Goal: Task Accomplishment & Management: Manage account settings

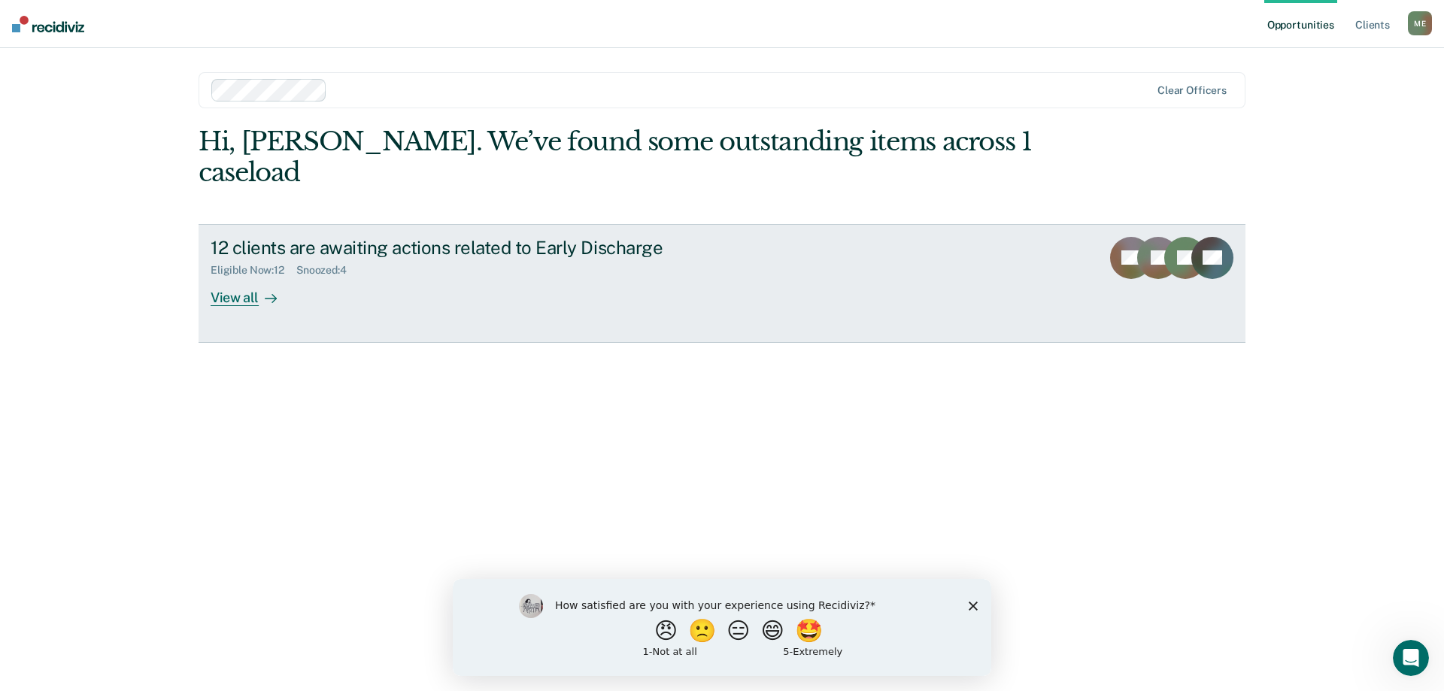
click at [247, 277] on div "View all" at bounding box center [253, 291] width 84 height 29
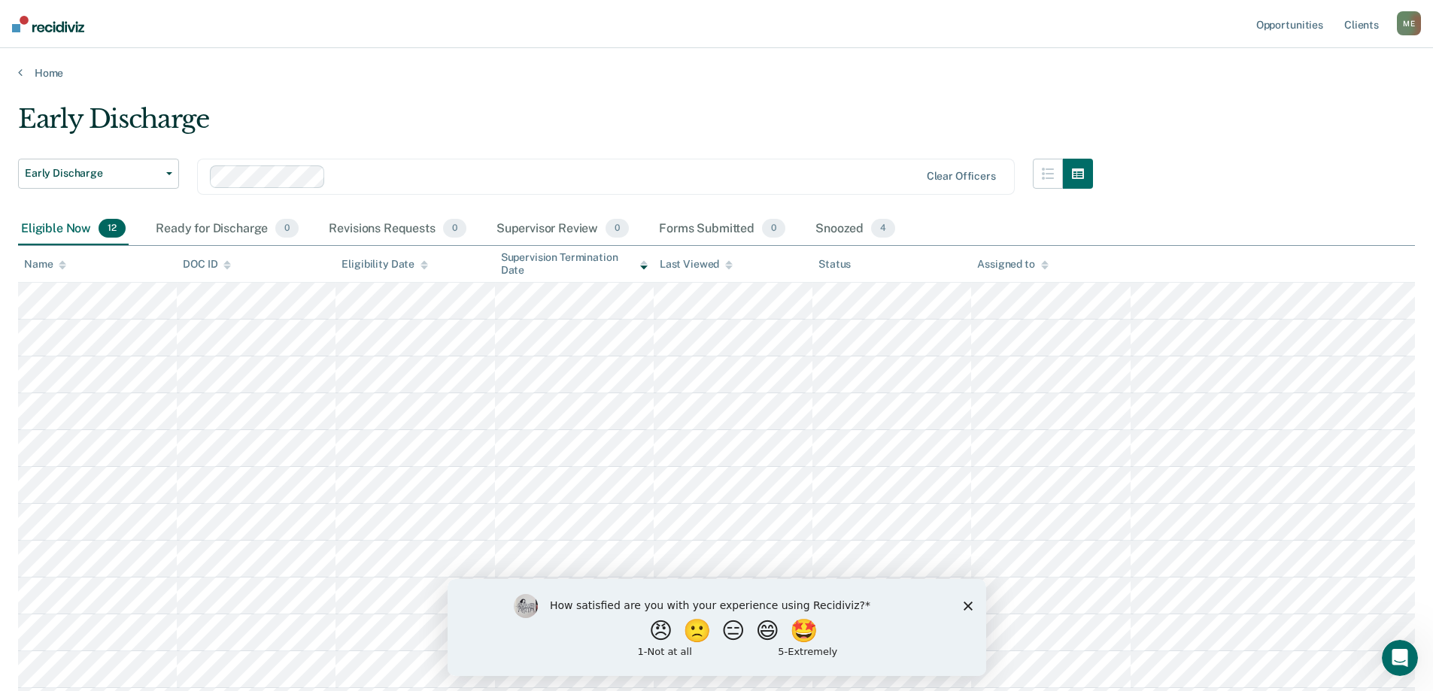
click at [965, 604] on polygon "Close survey" at bounding box center [967, 605] width 9 height 9
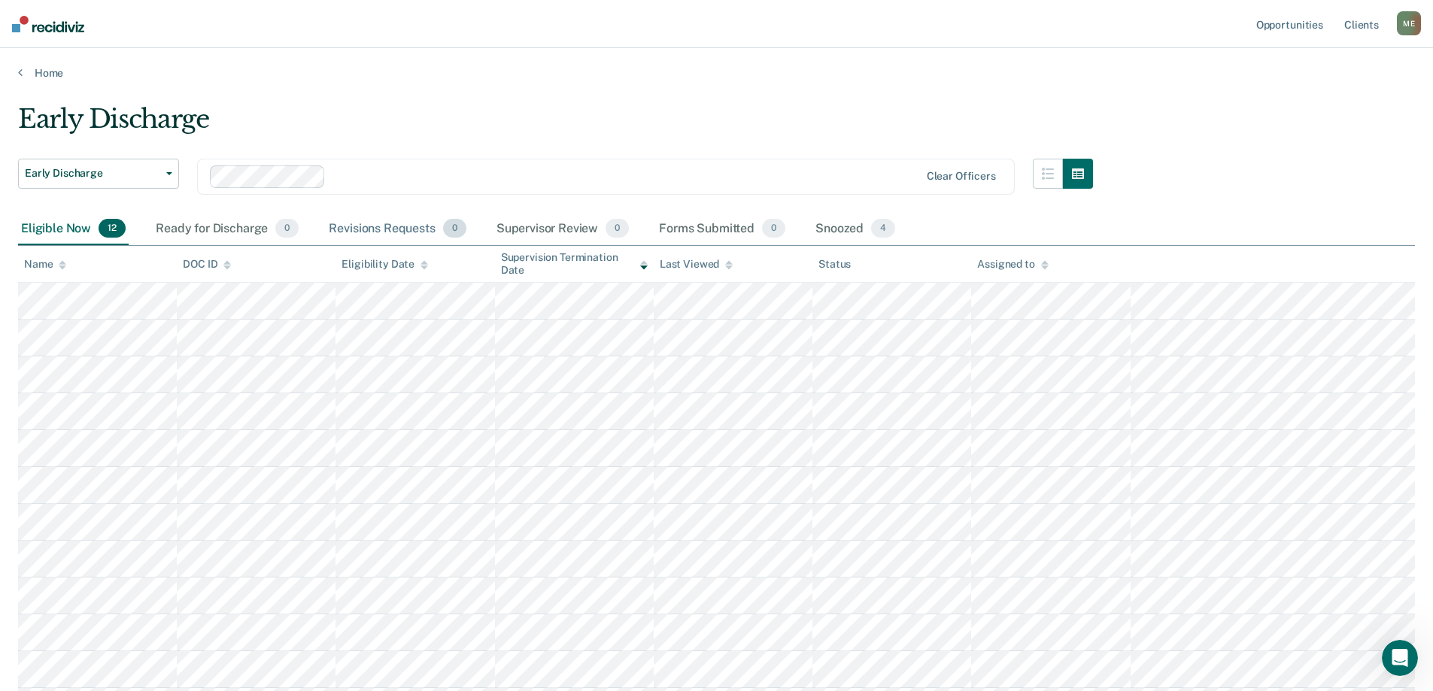
scroll to position [142, 0]
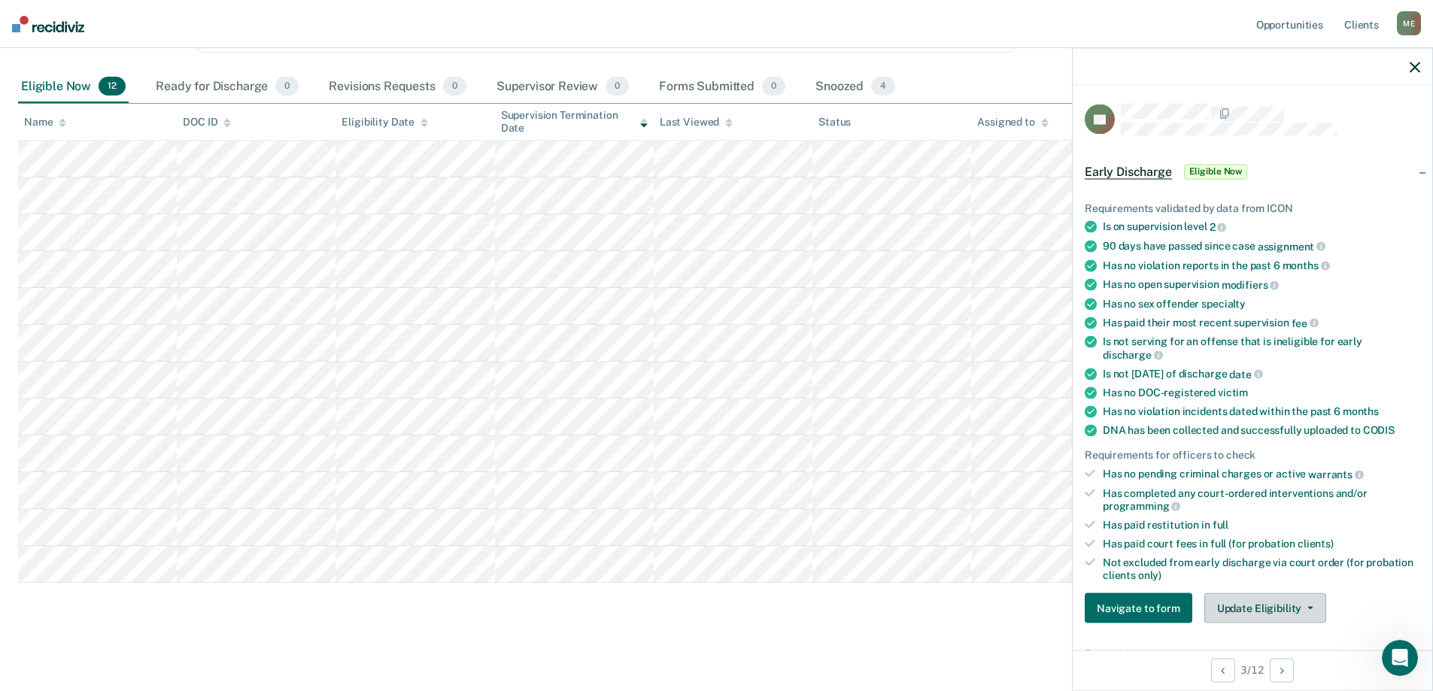
click at [1289, 606] on button "Update Eligibility" at bounding box center [1265, 608] width 122 height 30
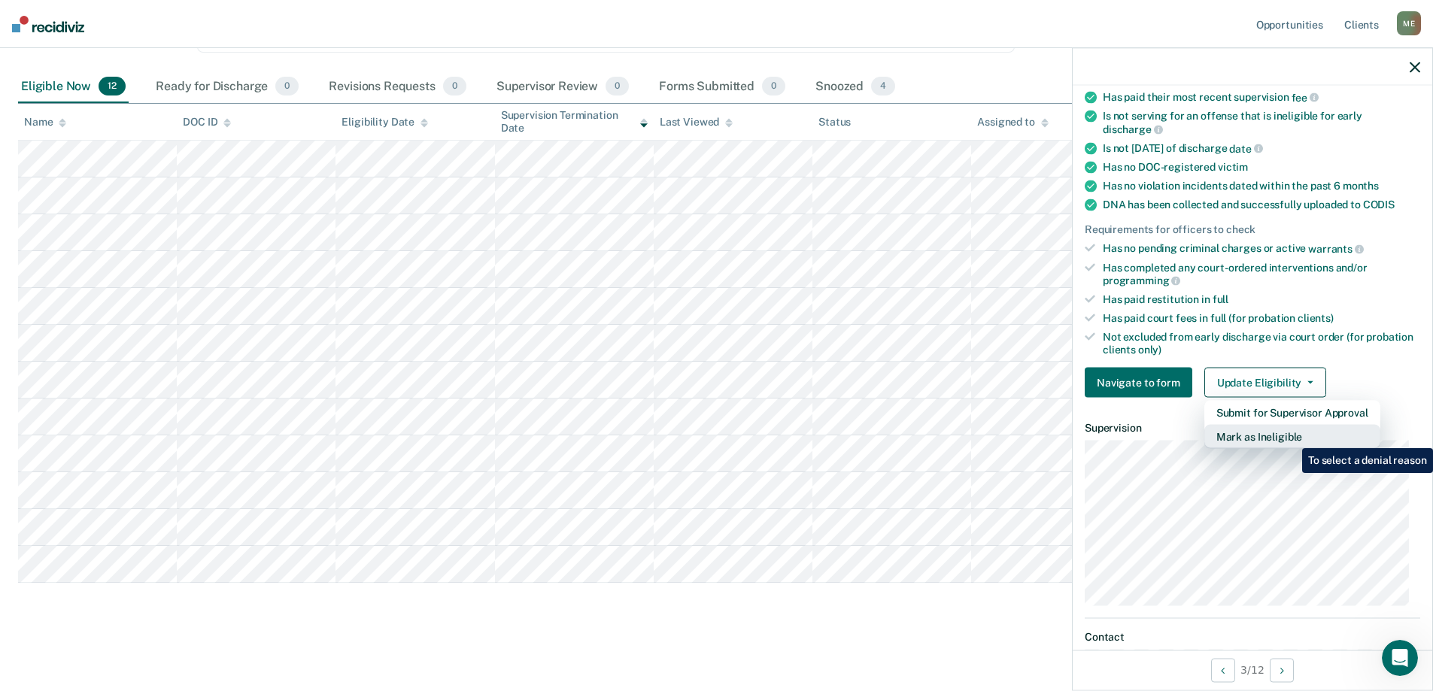
click at [1290, 436] on button "Mark as Ineligible" at bounding box center [1292, 437] width 176 height 24
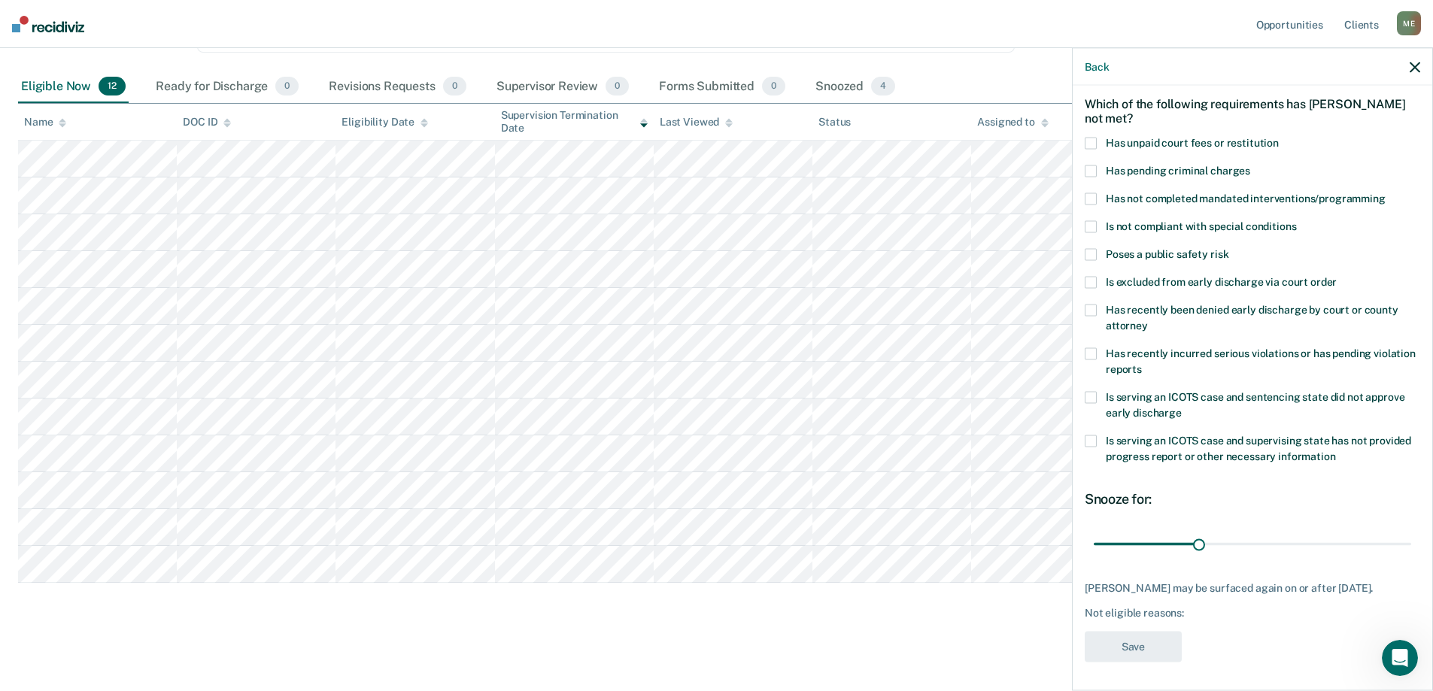
scroll to position [0, 0]
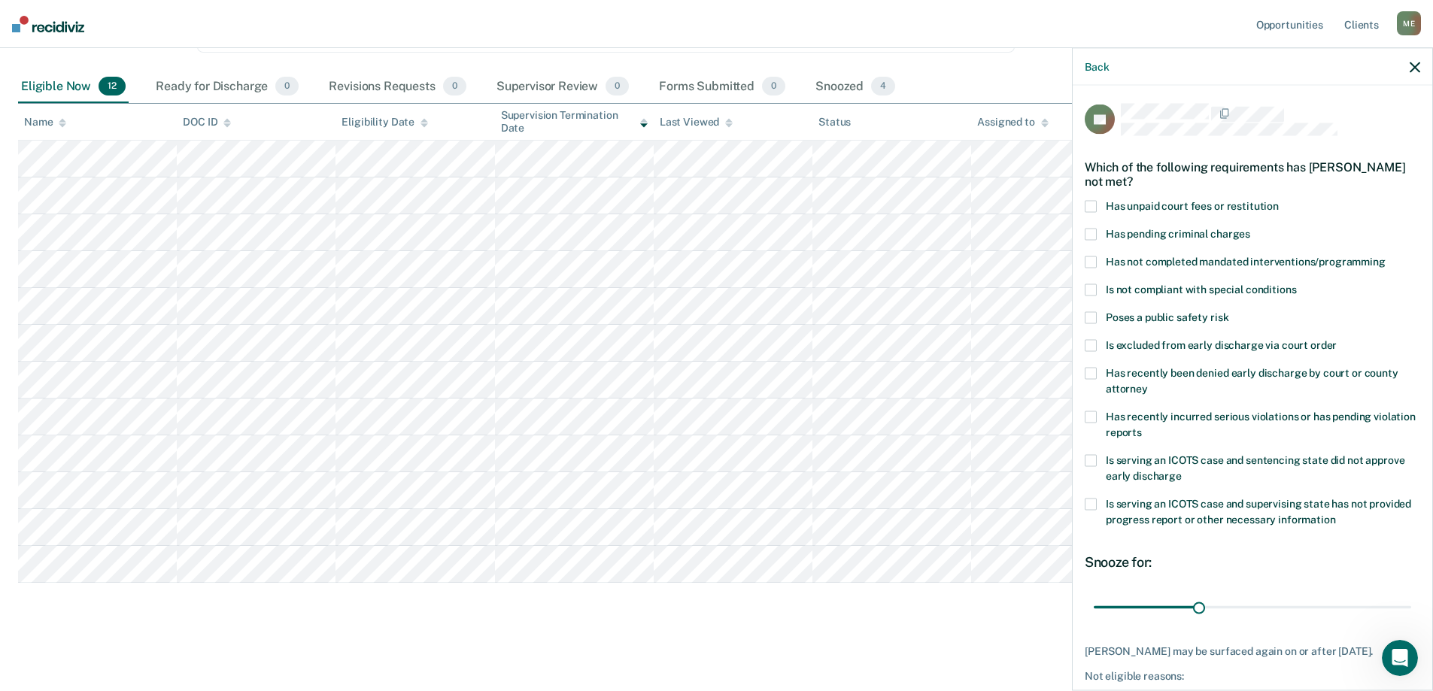
click at [1088, 296] on label "Is not compliant with special conditions" at bounding box center [1252, 292] width 335 height 16
click at [1296, 284] on input "Is not compliant with special conditions" at bounding box center [1296, 284] width 0 height 0
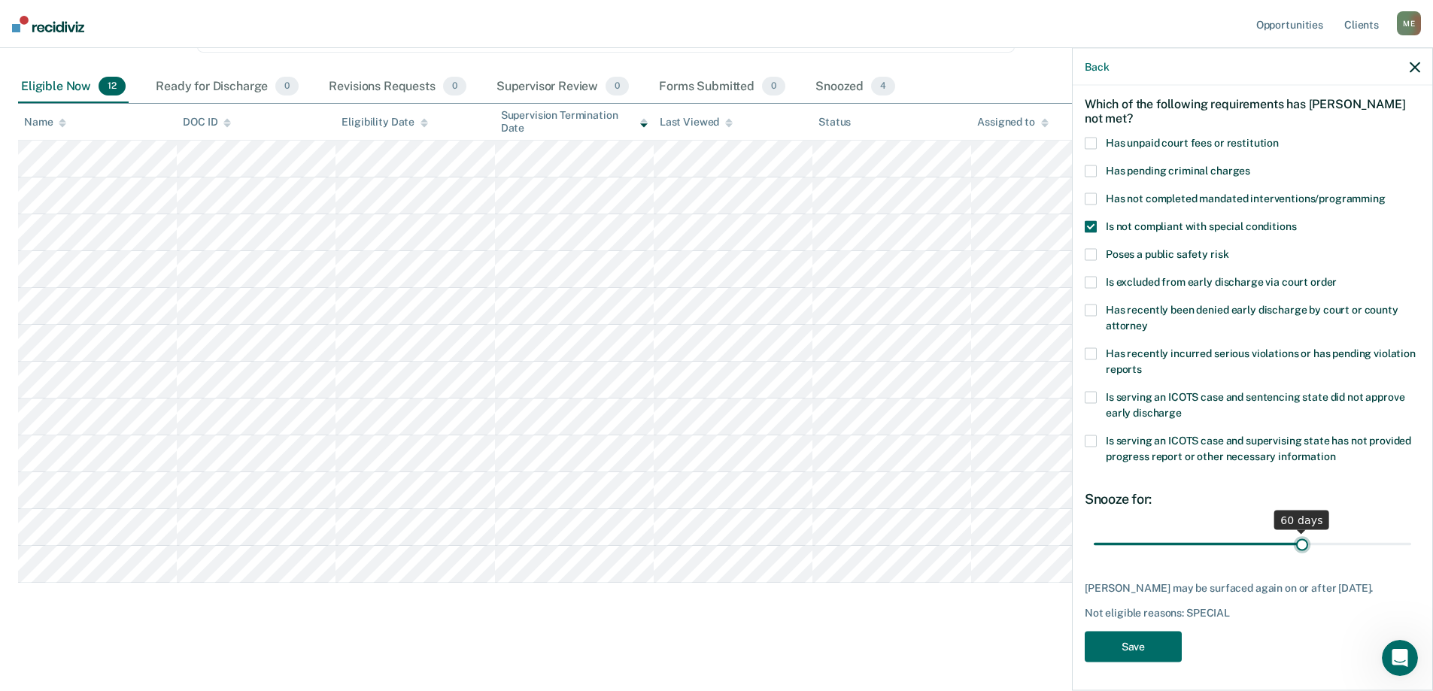
drag, startPoint x: 1198, startPoint y: 543, endPoint x: 1294, endPoint y: 537, distance: 96.5
type input "60"
click at [1294, 537] on input "range" at bounding box center [1252, 544] width 317 height 26
click at [1138, 646] on button "Save" at bounding box center [1133, 646] width 97 height 31
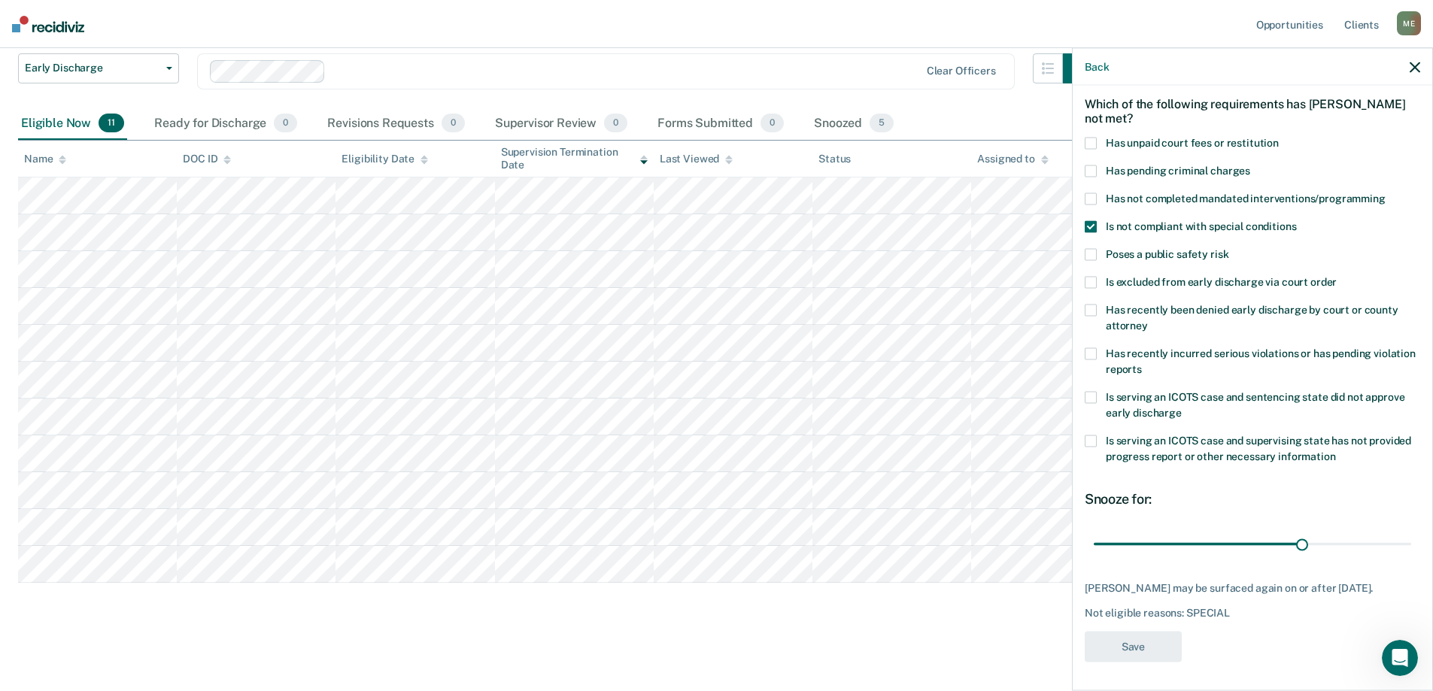
scroll to position [105, 0]
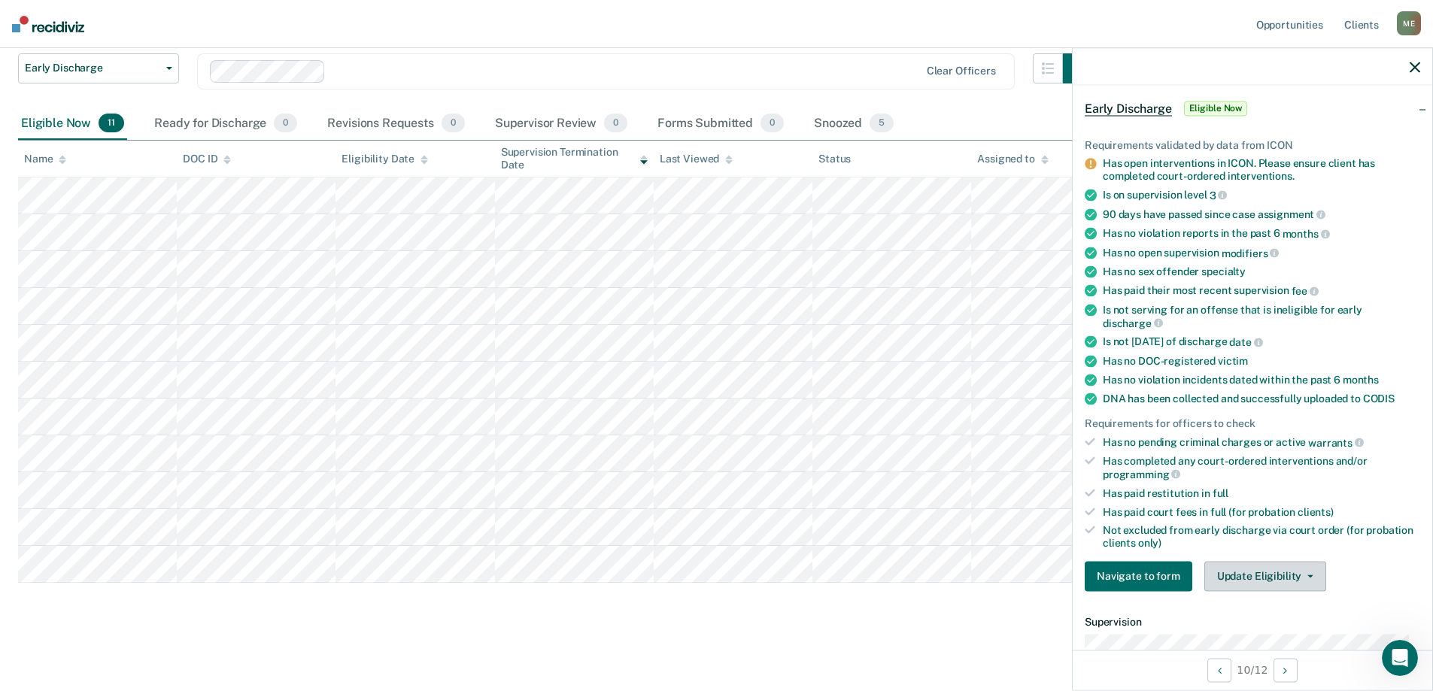
click at [1258, 571] on button "Update Eligibility" at bounding box center [1265, 576] width 122 height 30
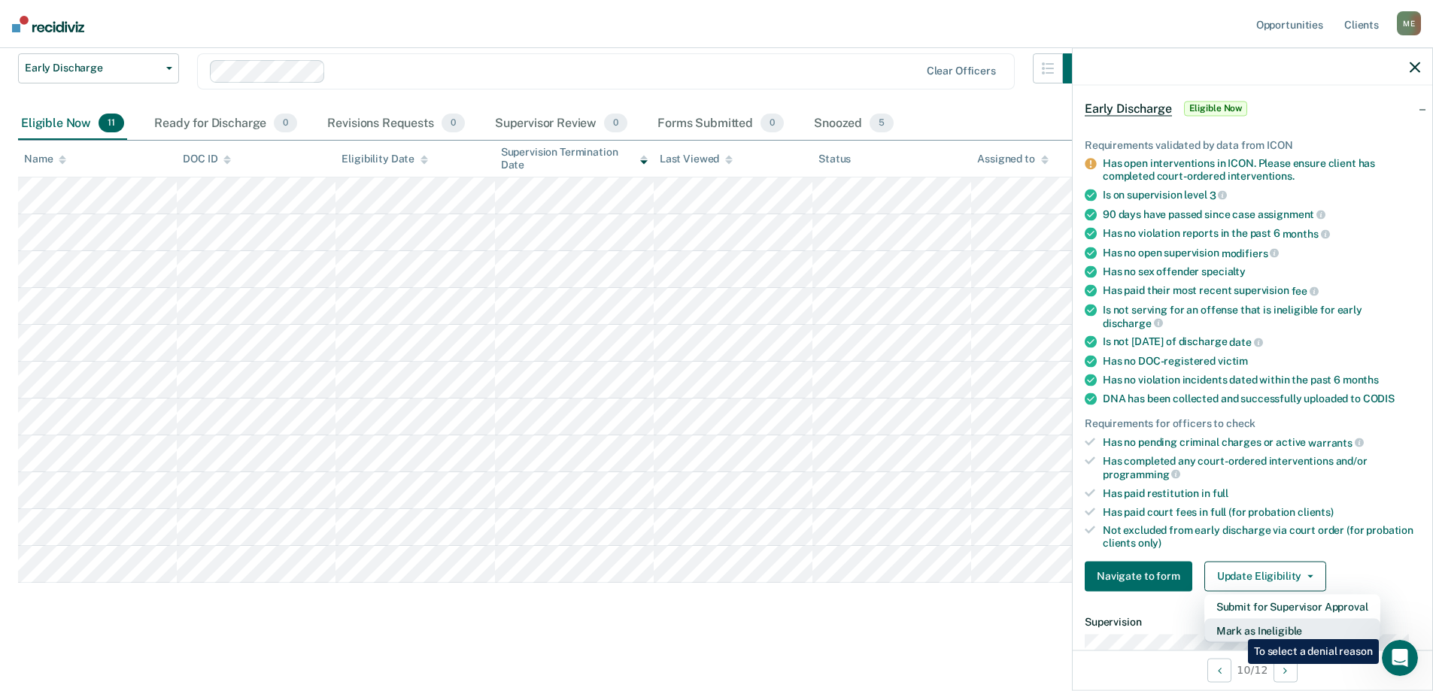
click at [1236, 629] on button "Mark as Ineligible" at bounding box center [1292, 630] width 176 height 24
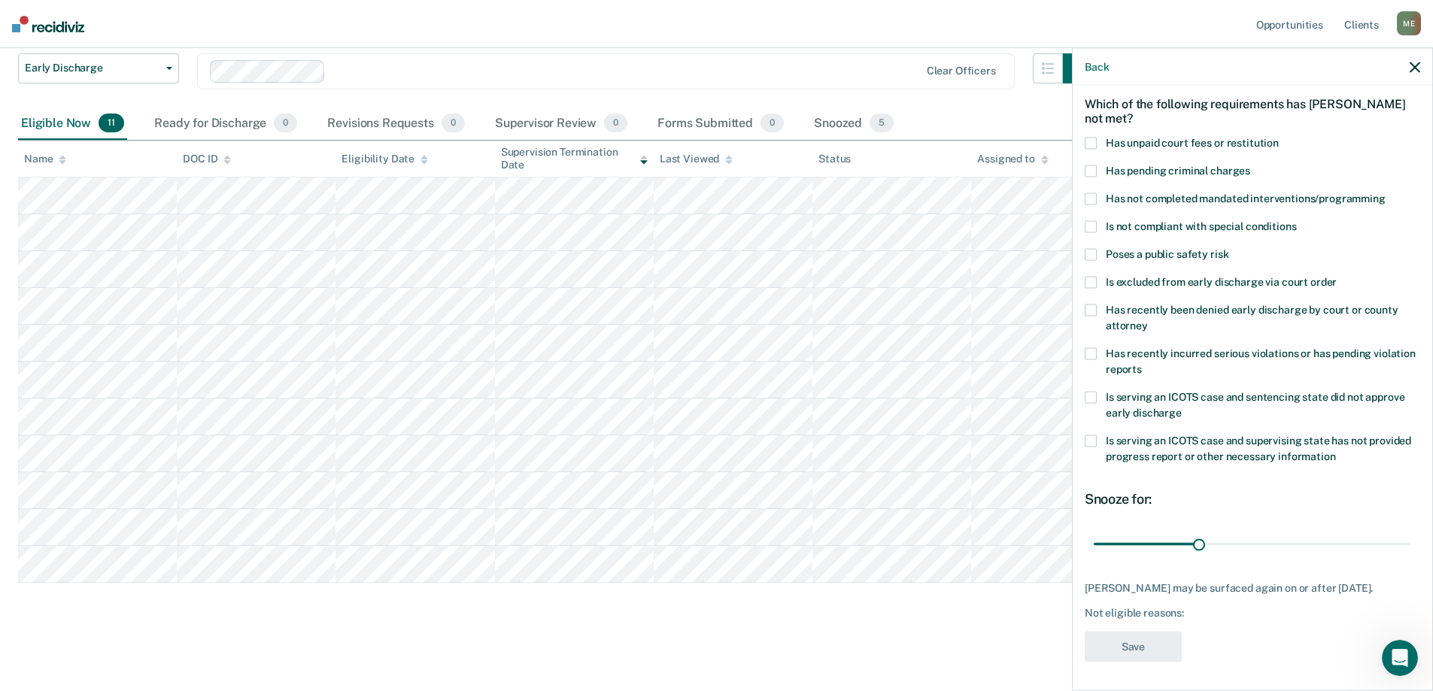
click at [1086, 199] on span at bounding box center [1091, 199] width 12 height 12
click at [1386, 193] on input "Has not completed mandated interventions/programming" at bounding box center [1386, 193] width 0 height 0
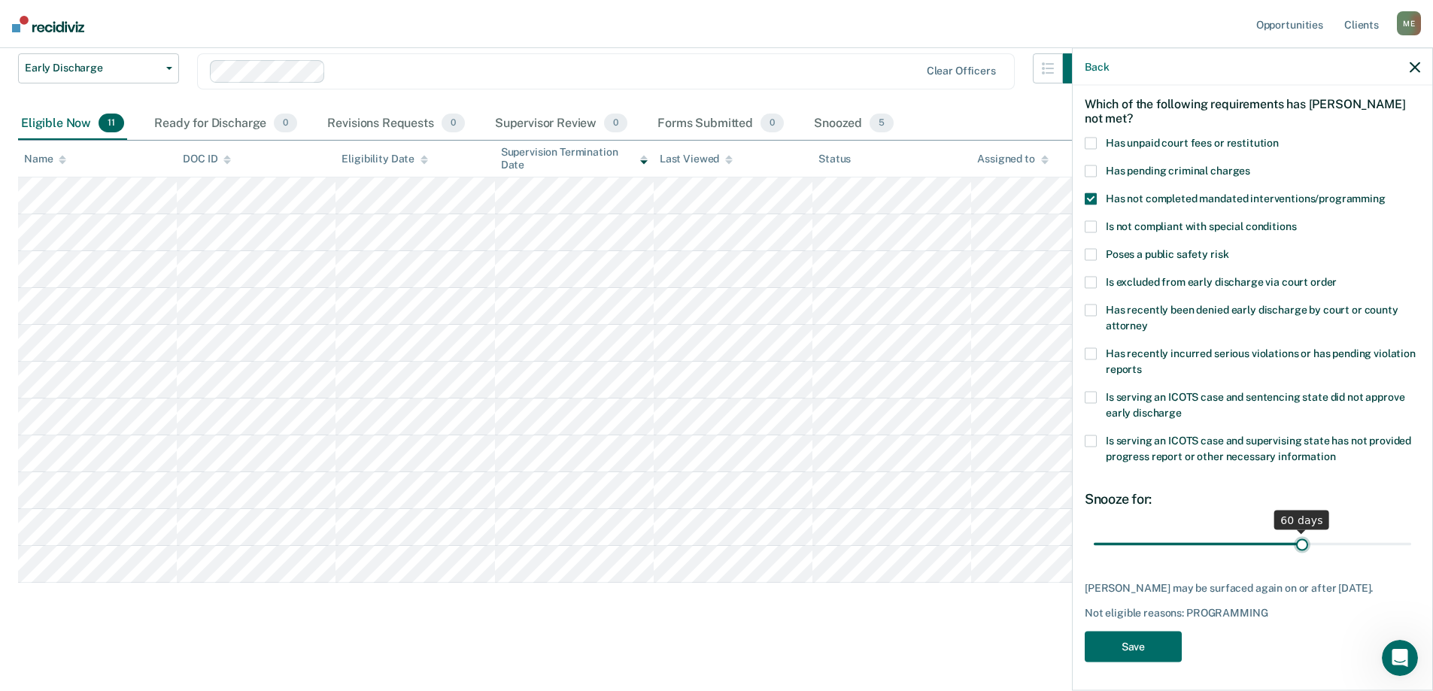
drag, startPoint x: 1193, startPoint y: 543, endPoint x: 1295, endPoint y: 542, distance: 102.3
type input "60"
click at [1295, 542] on input "range" at bounding box center [1252, 544] width 317 height 26
click at [1164, 648] on button "Save" at bounding box center [1133, 646] width 97 height 31
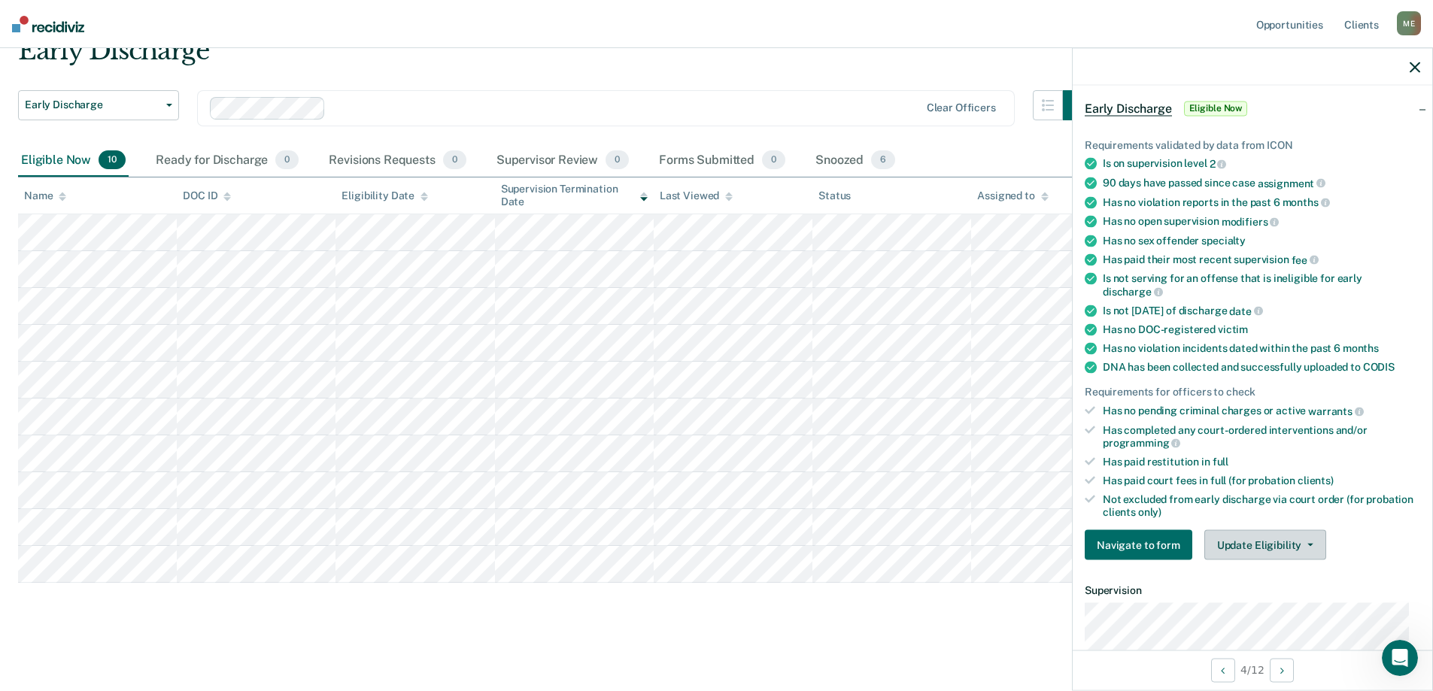
click at [1283, 554] on button "Update Eligibility" at bounding box center [1265, 545] width 122 height 30
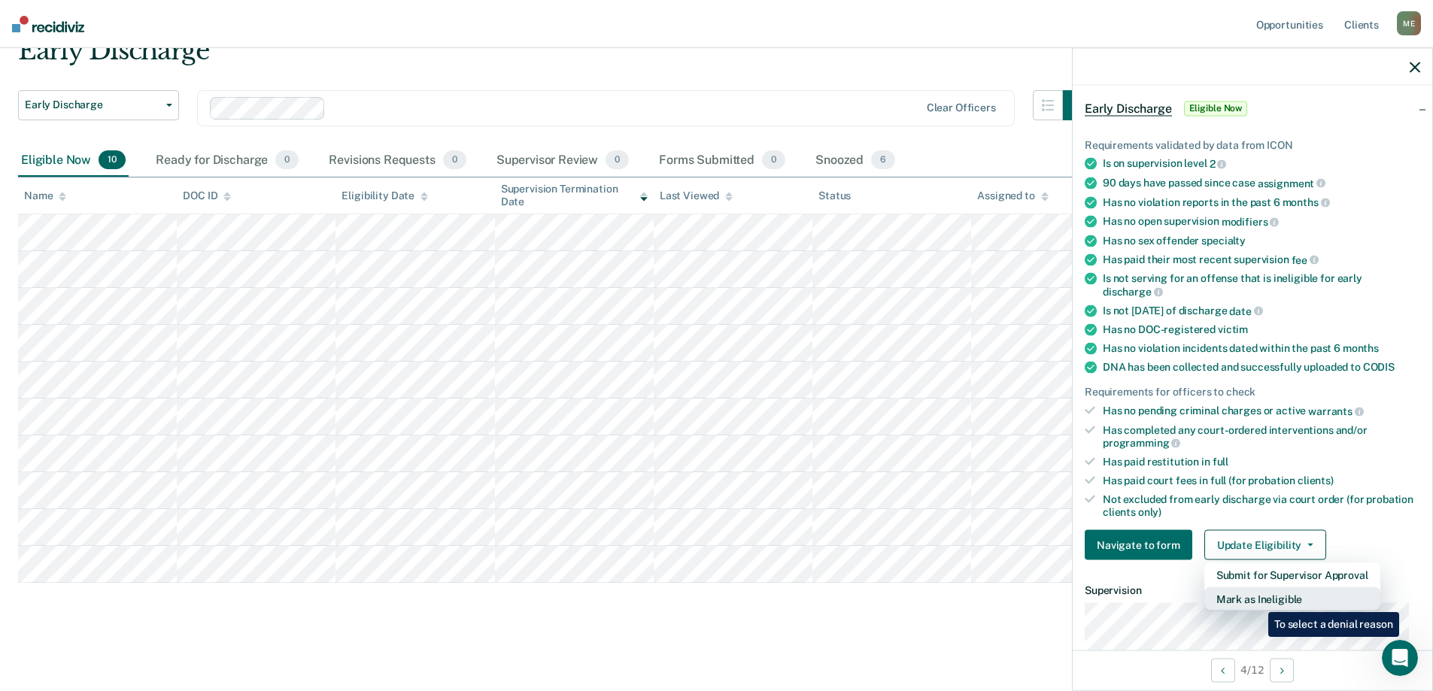
click at [1257, 601] on button "Mark as Ineligible" at bounding box center [1292, 599] width 176 height 24
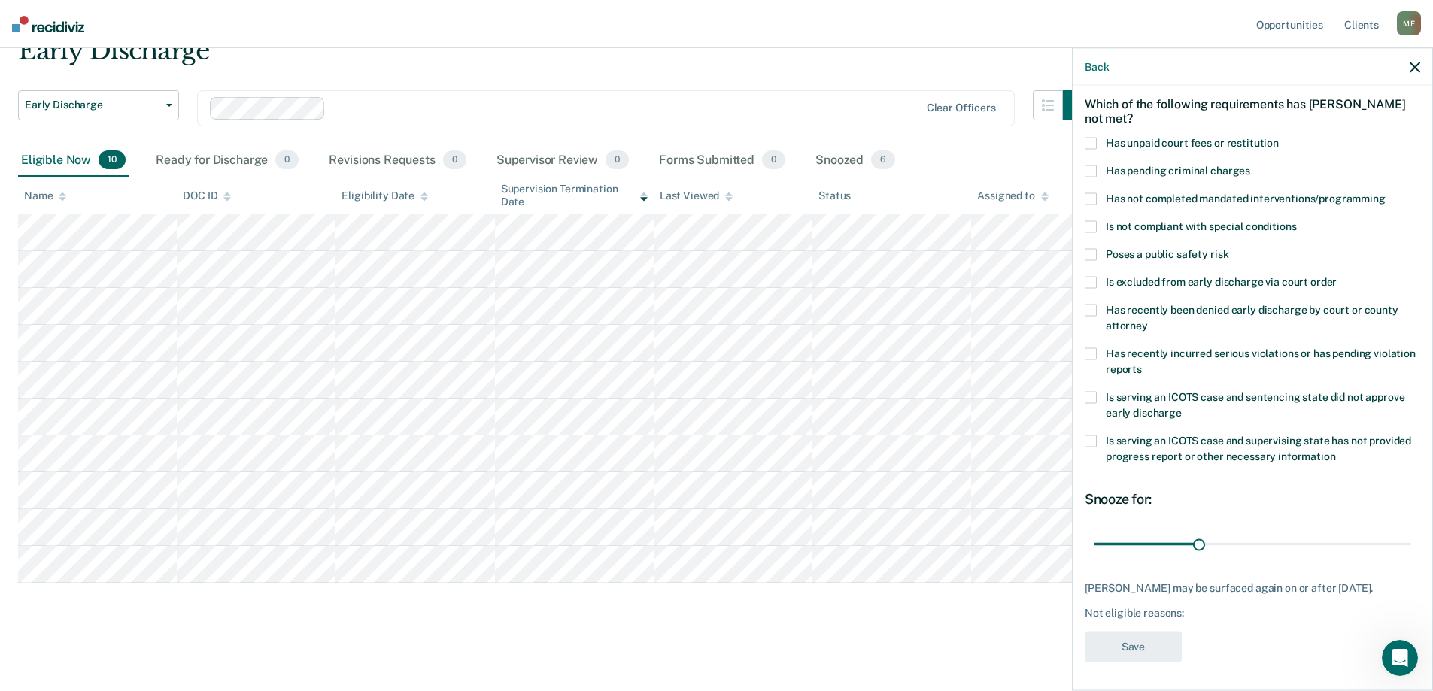
click at [1092, 199] on span at bounding box center [1091, 199] width 12 height 12
click at [1386, 193] on input "Has not completed mandated interventions/programming" at bounding box center [1386, 193] width 0 height 0
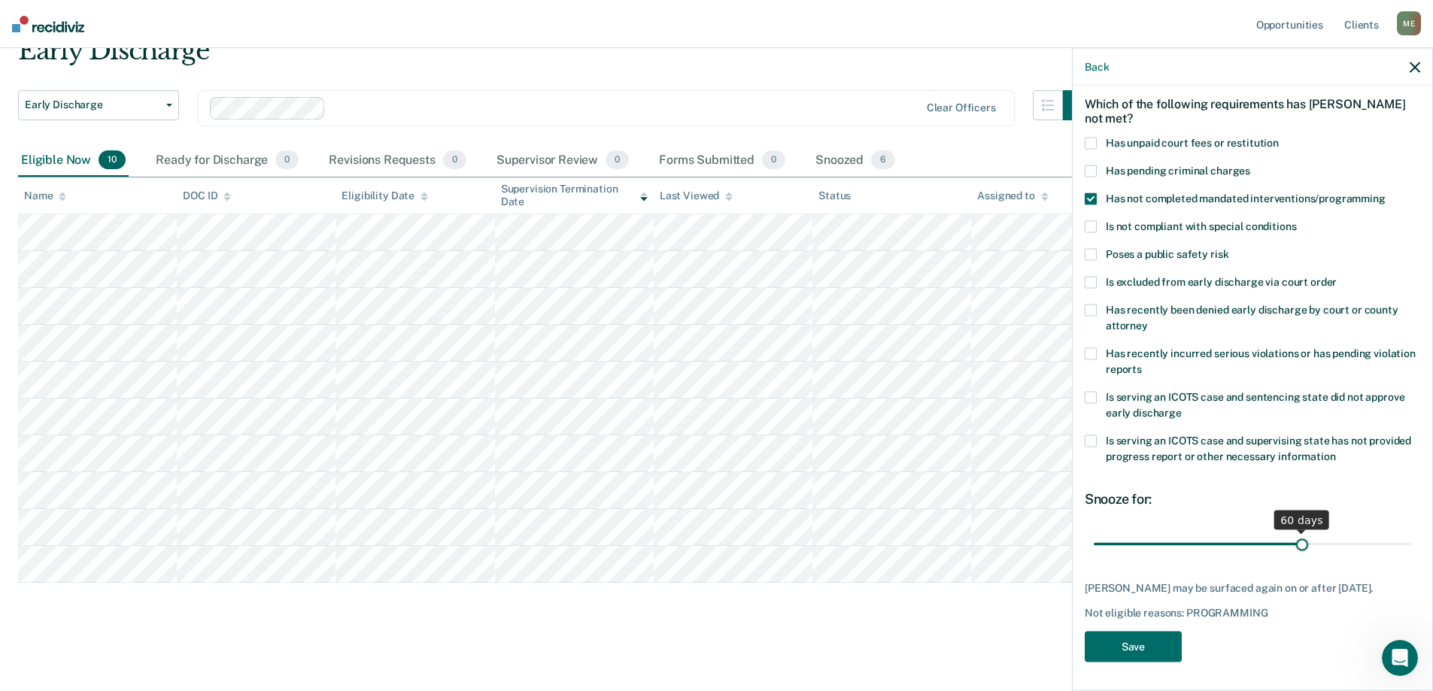
drag, startPoint x: 1198, startPoint y: 544, endPoint x: 1295, endPoint y: 542, distance: 97.0
type input "60"
click at [1295, 542] on input "range" at bounding box center [1252, 544] width 317 height 26
click at [1168, 657] on button "Save" at bounding box center [1133, 646] width 97 height 31
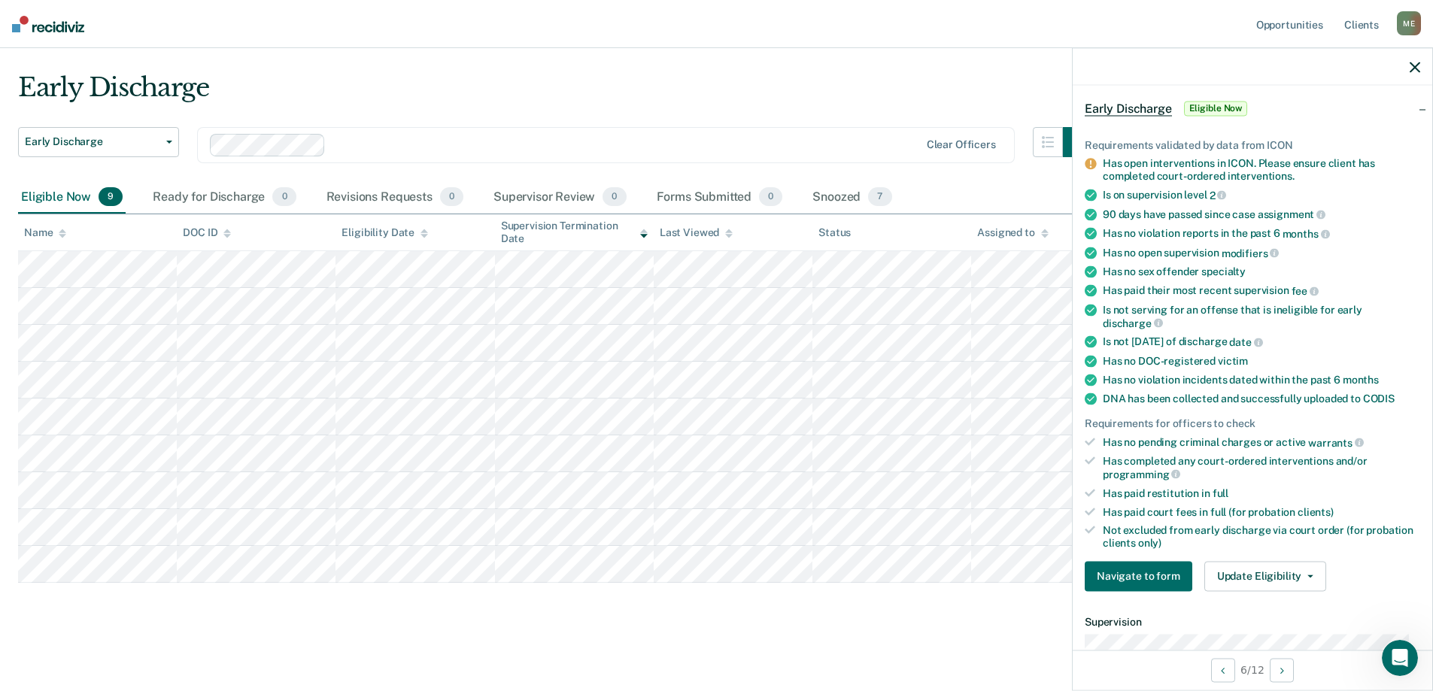
click at [1416, 66] on icon "button" at bounding box center [1415, 67] width 11 height 11
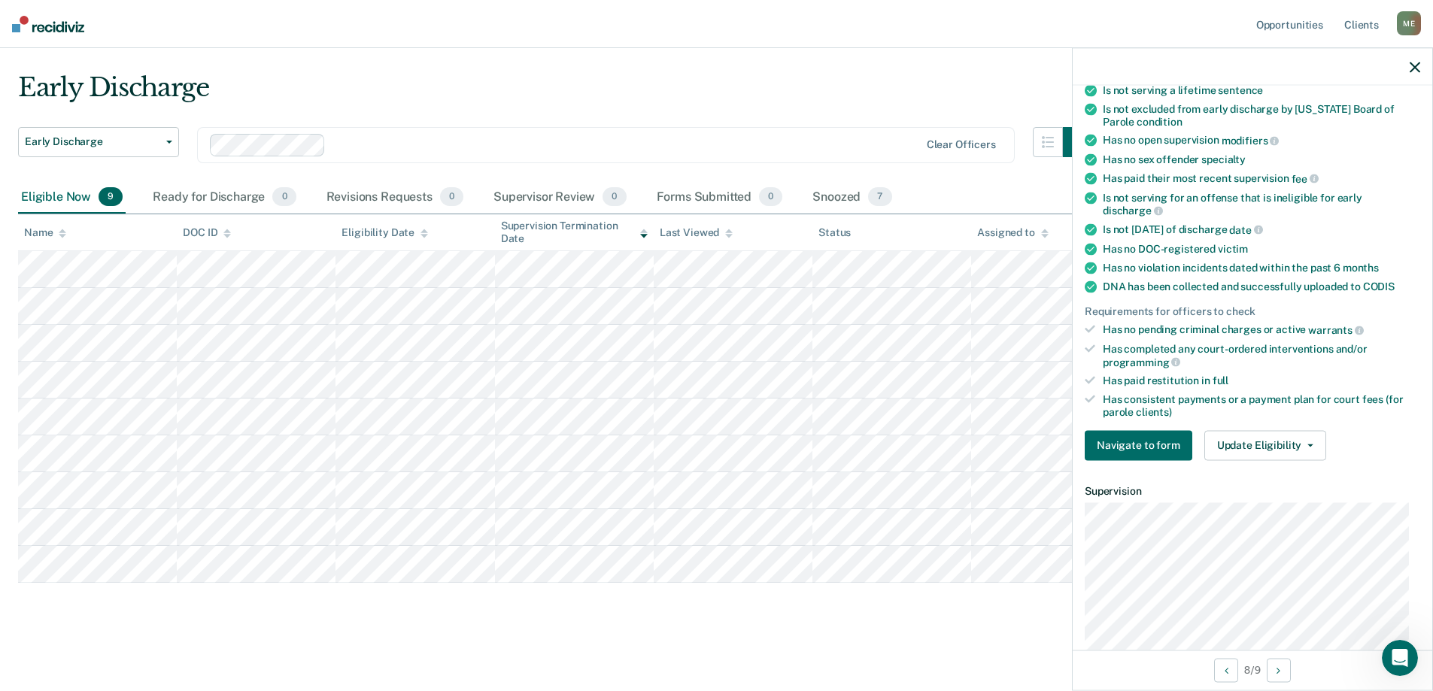
scroll to position [442, 0]
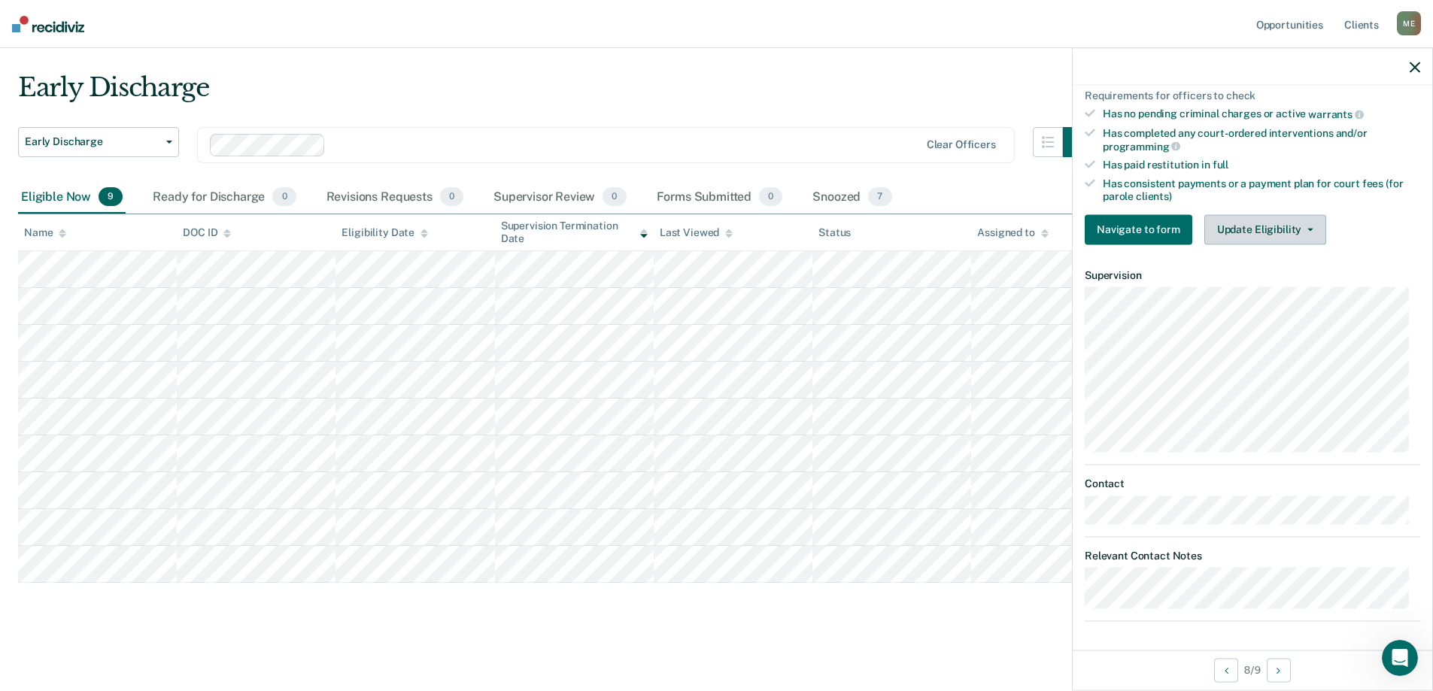
click at [1295, 234] on button "Update Eligibility" at bounding box center [1265, 229] width 122 height 30
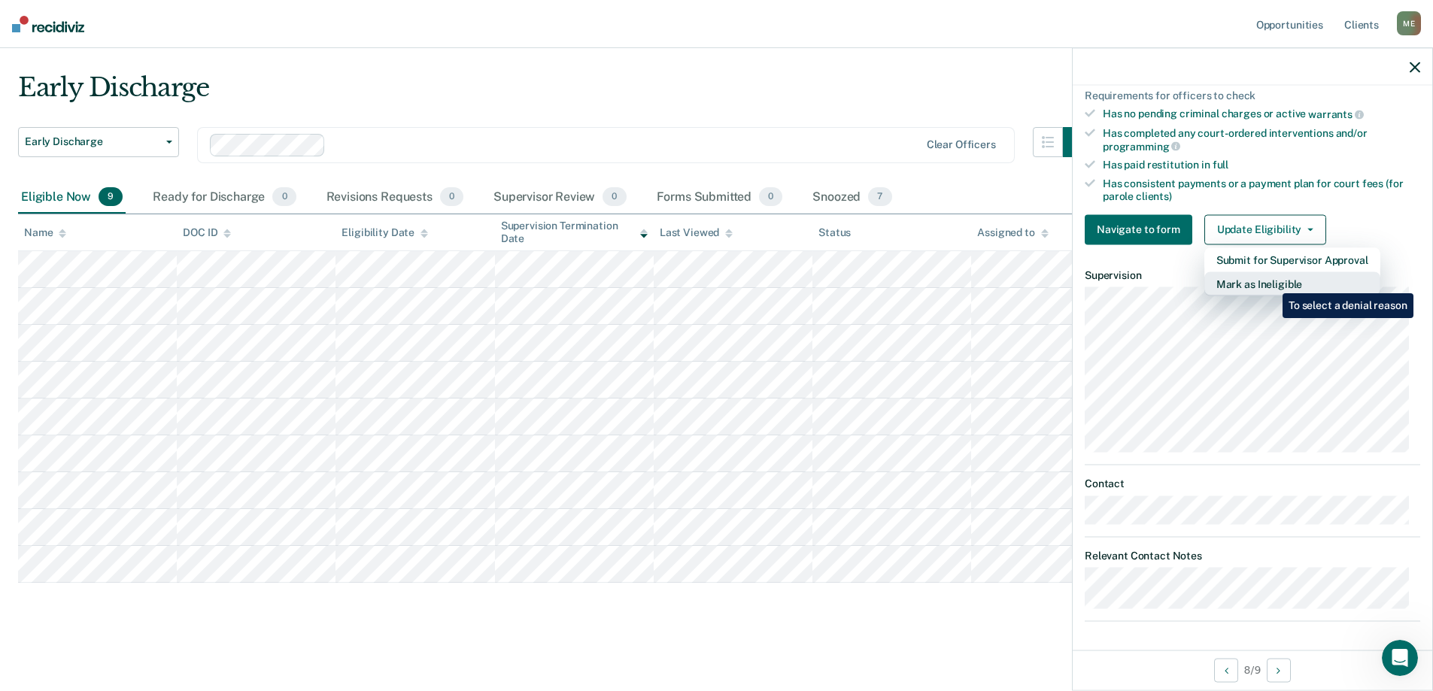
click at [1271, 282] on button "Mark as Ineligible" at bounding box center [1292, 284] width 176 height 24
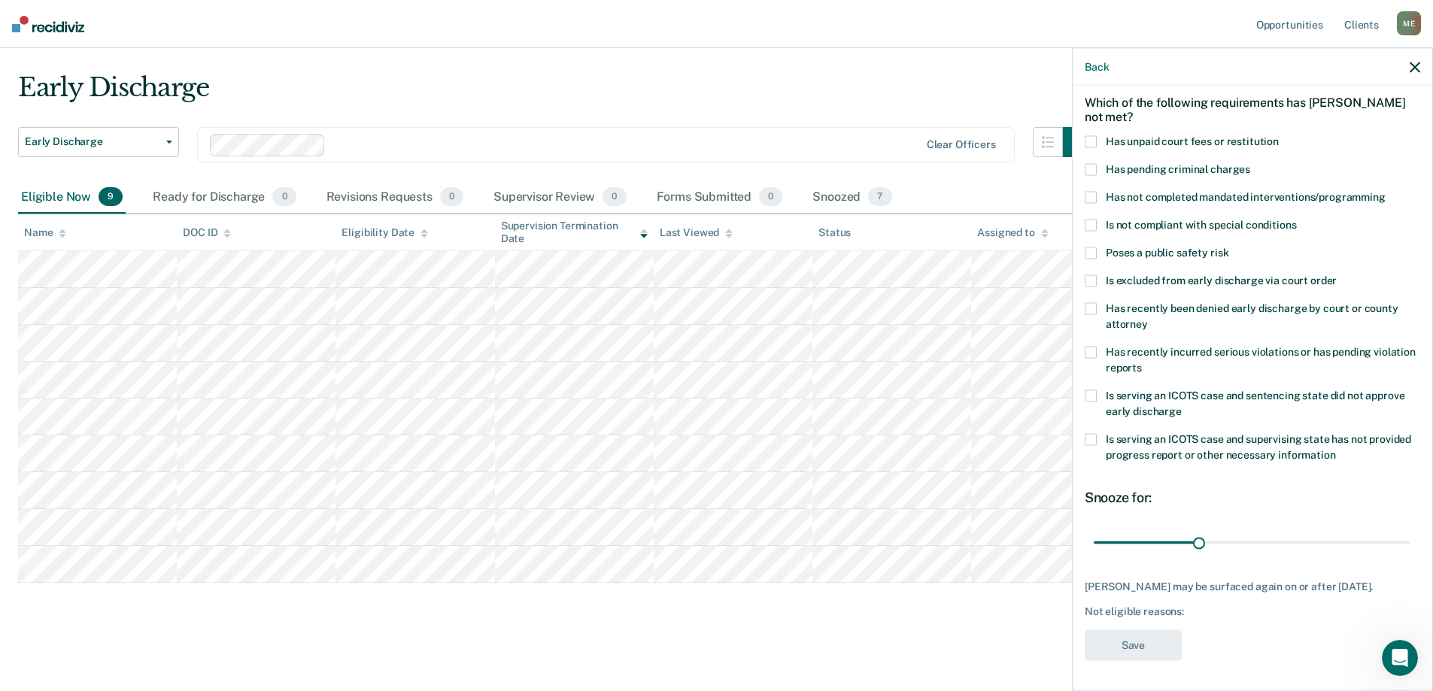
scroll to position [76, 0]
click at [1091, 191] on span at bounding box center [1091, 197] width 12 height 12
click at [1386, 191] on input "Has not completed mandated interventions/programming" at bounding box center [1386, 191] width 0 height 0
drag, startPoint x: 1197, startPoint y: 530, endPoint x: 1262, endPoint y: 535, distance: 65.7
click at [1248, 535] on input "range" at bounding box center [1252, 543] width 317 height 26
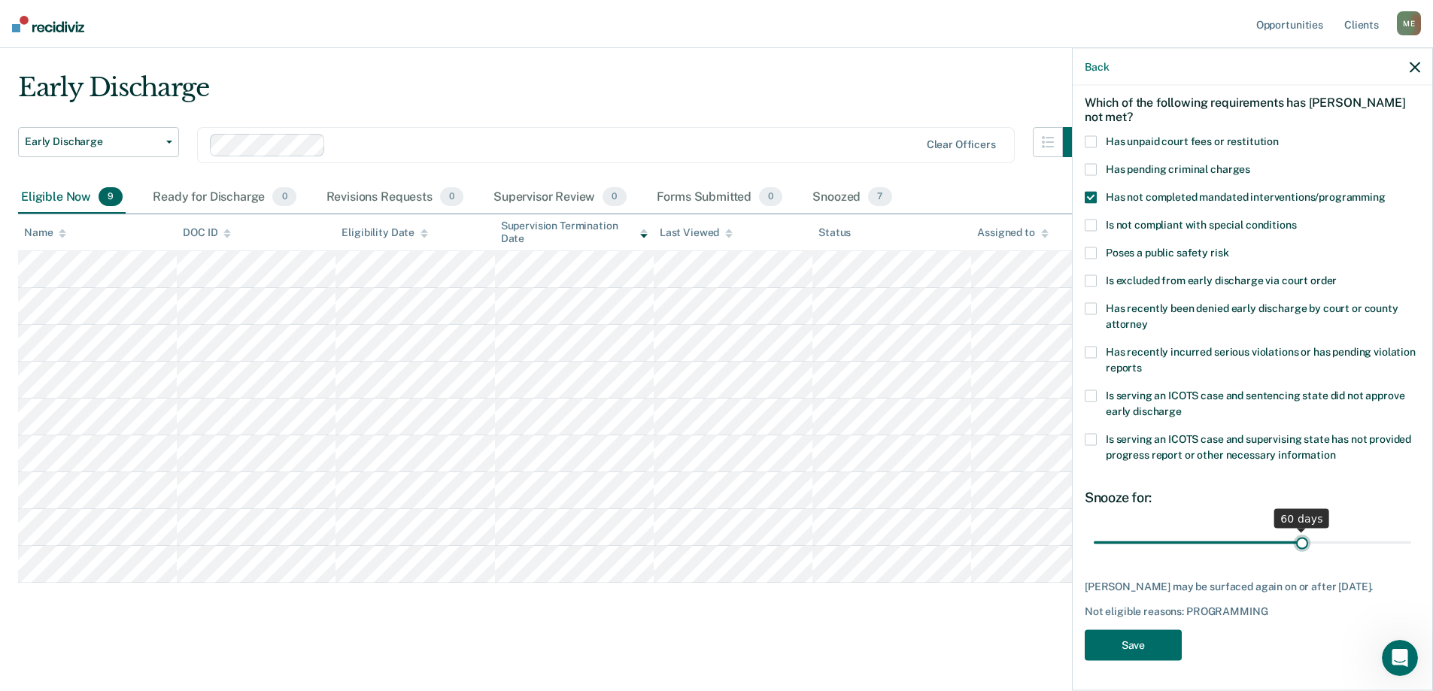
drag, startPoint x: 1262, startPoint y: 535, endPoint x: 1295, endPoint y: 529, distance: 32.9
type input "60"
click at [1295, 530] on input "range" at bounding box center [1252, 543] width 317 height 26
click at [1173, 645] on button "Save" at bounding box center [1133, 645] width 97 height 31
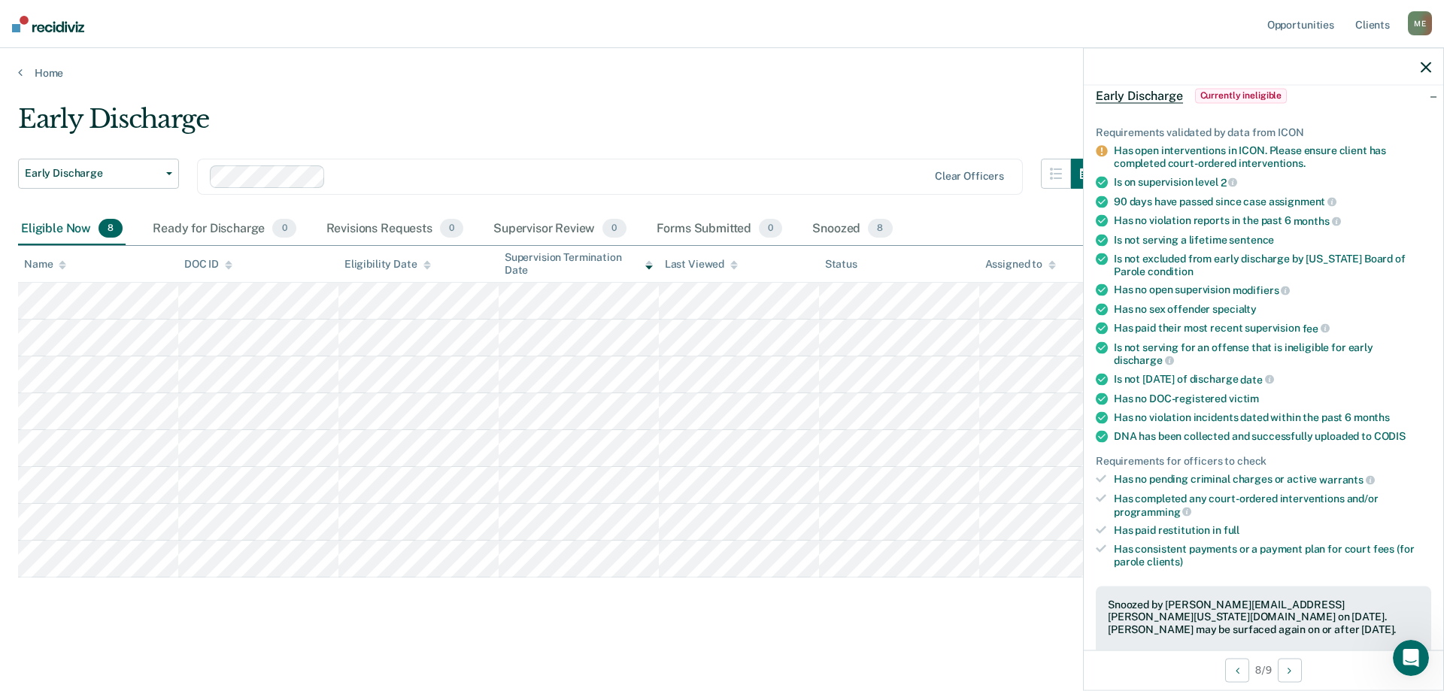
click at [1428, 65] on icon "button" at bounding box center [1426, 67] width 11 height 11
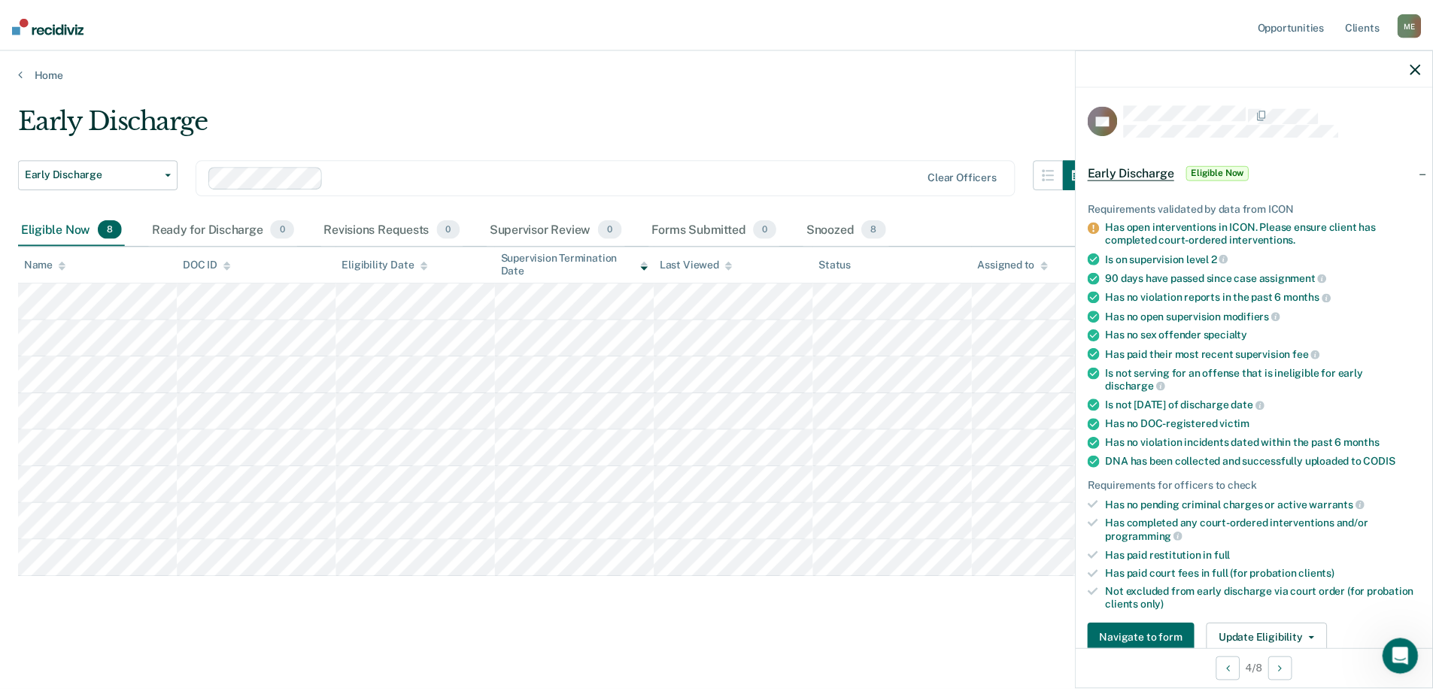
scroll to position [150, 0]
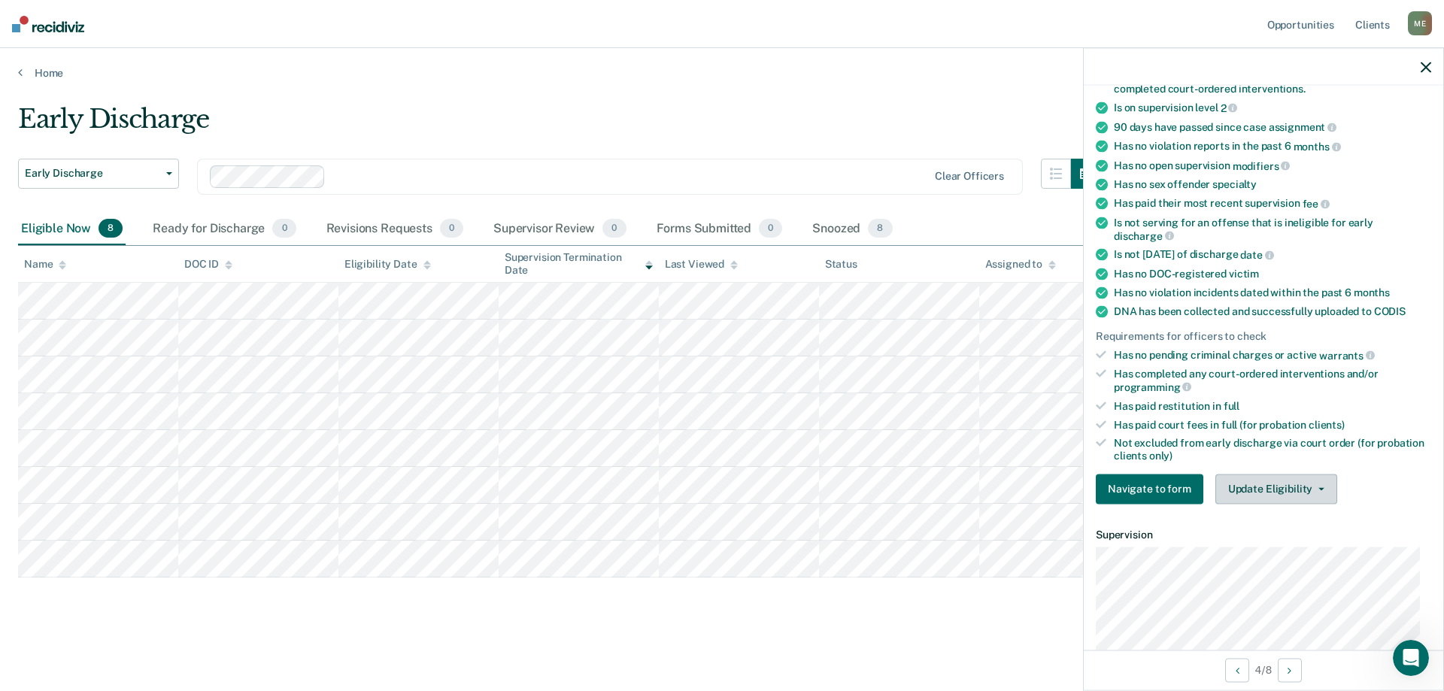
click at [1286, 496] on button "Update Eligibility" at bounding box center [1277, 489] width 122 height 30
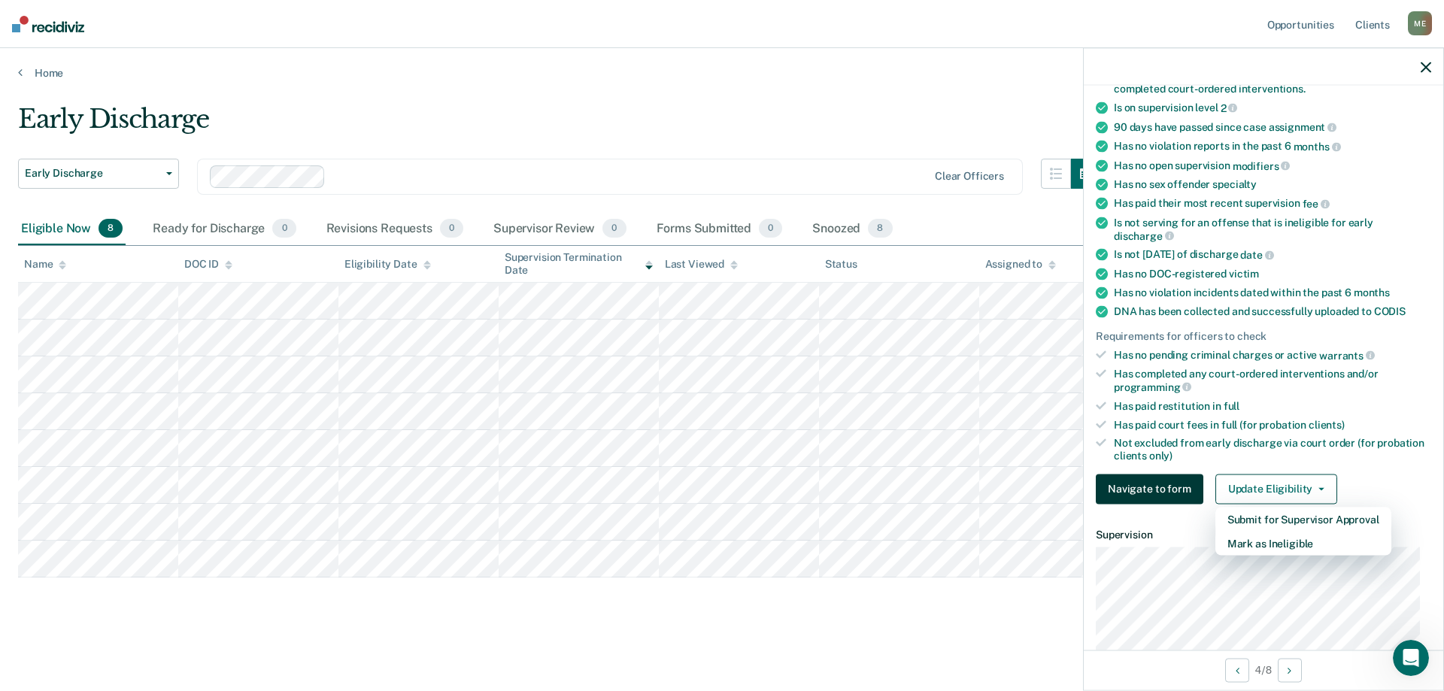
click at [1130, 490] on button "Navigate to form" at bounding box center [1150, 489] width 108 height 30
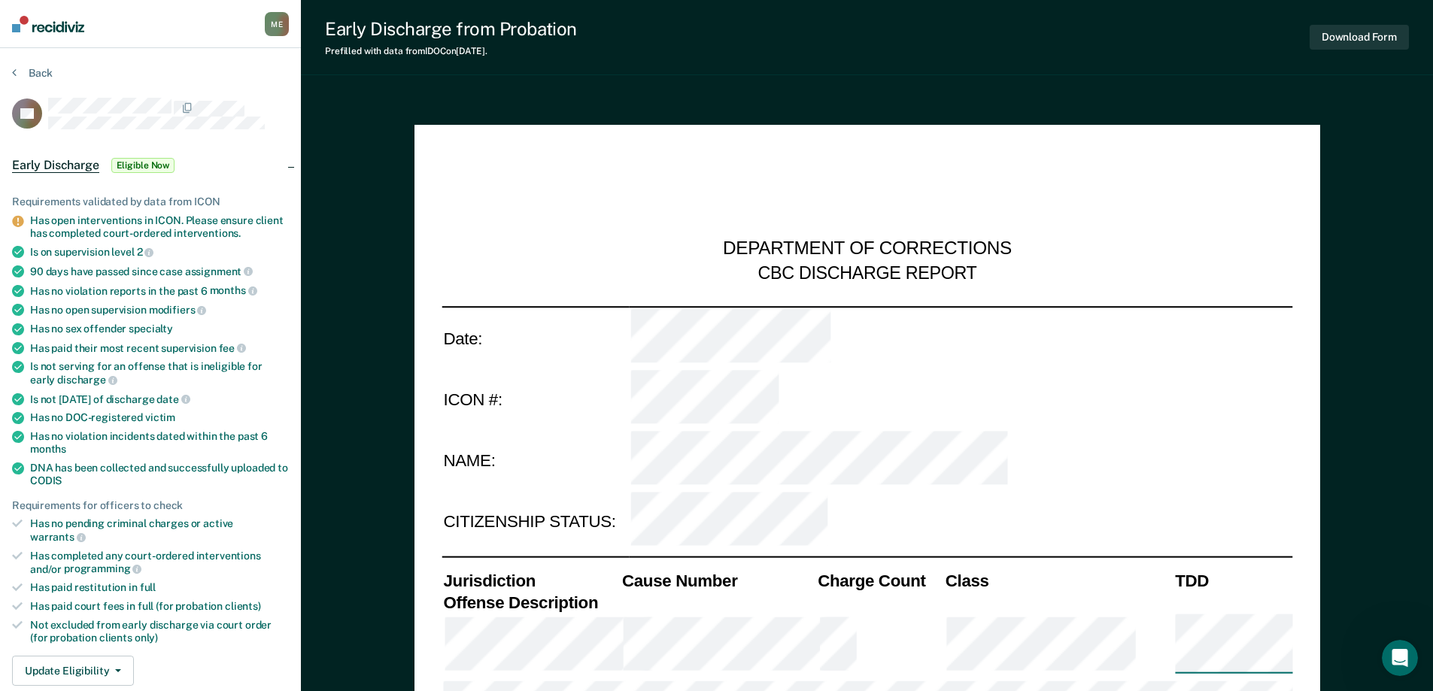
type textarea "x"
click at [36, 78] on button "Back" at bounding box center [32, 73] width 41 height 14
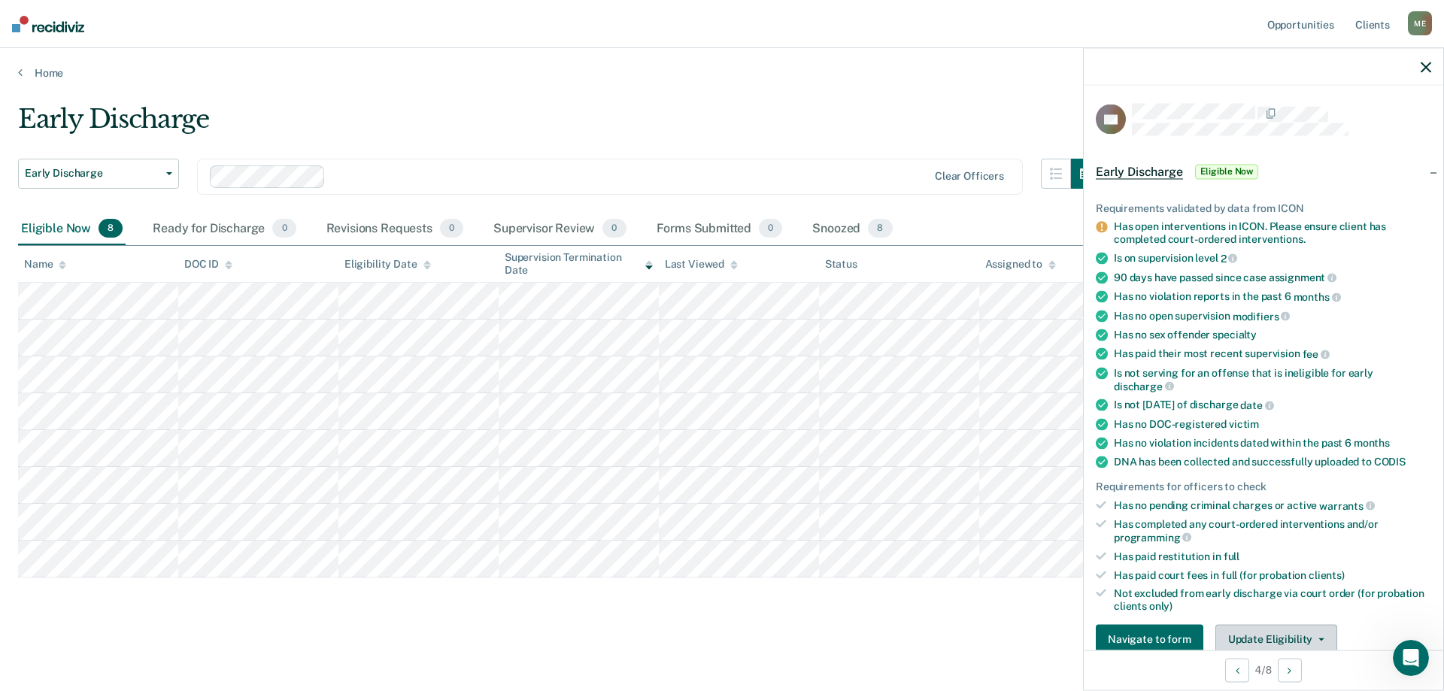
click at [1319, 643] on button "Update Eligibility" at bounding box center [1277, 639] width 122 height 30
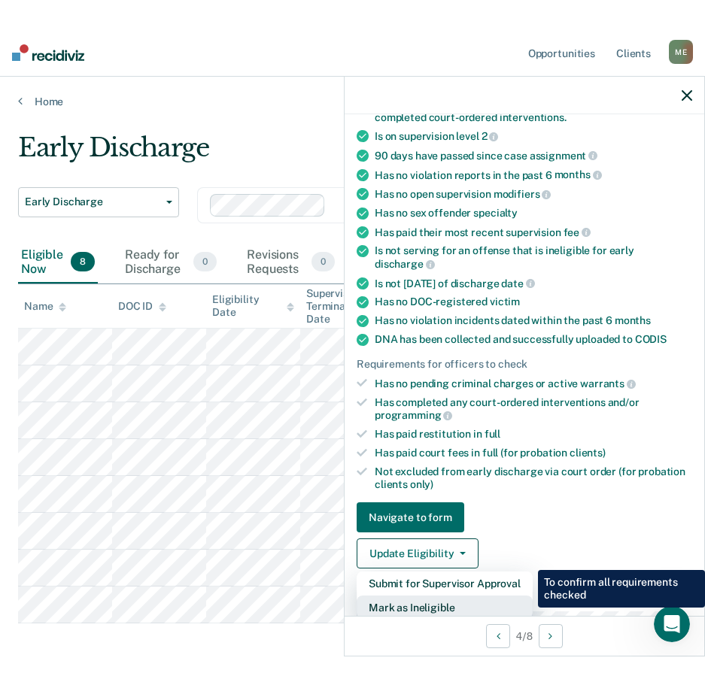
scroll to position [153, 0]
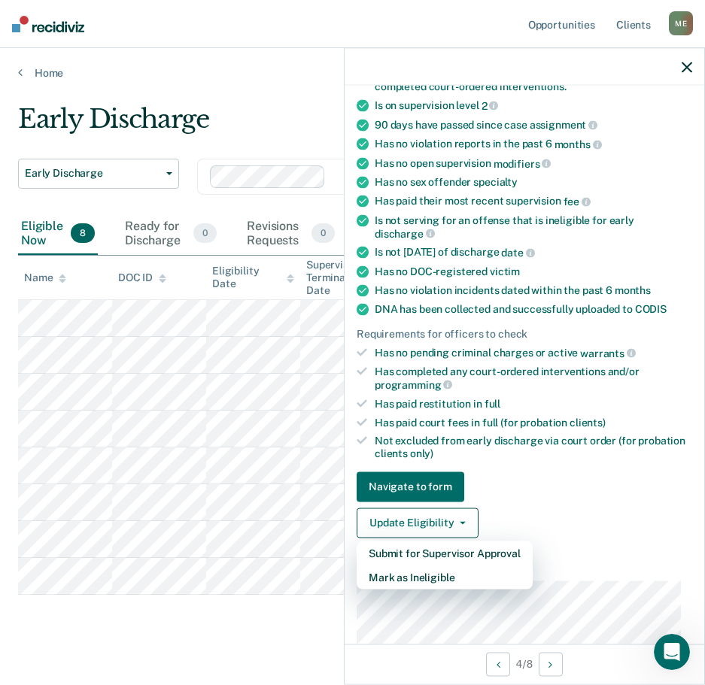
click at [684, 69] on icon "button" at bounding box center [687, 67] width 11 height 11
